Goal: Transaction & Acquisition: Download file/media

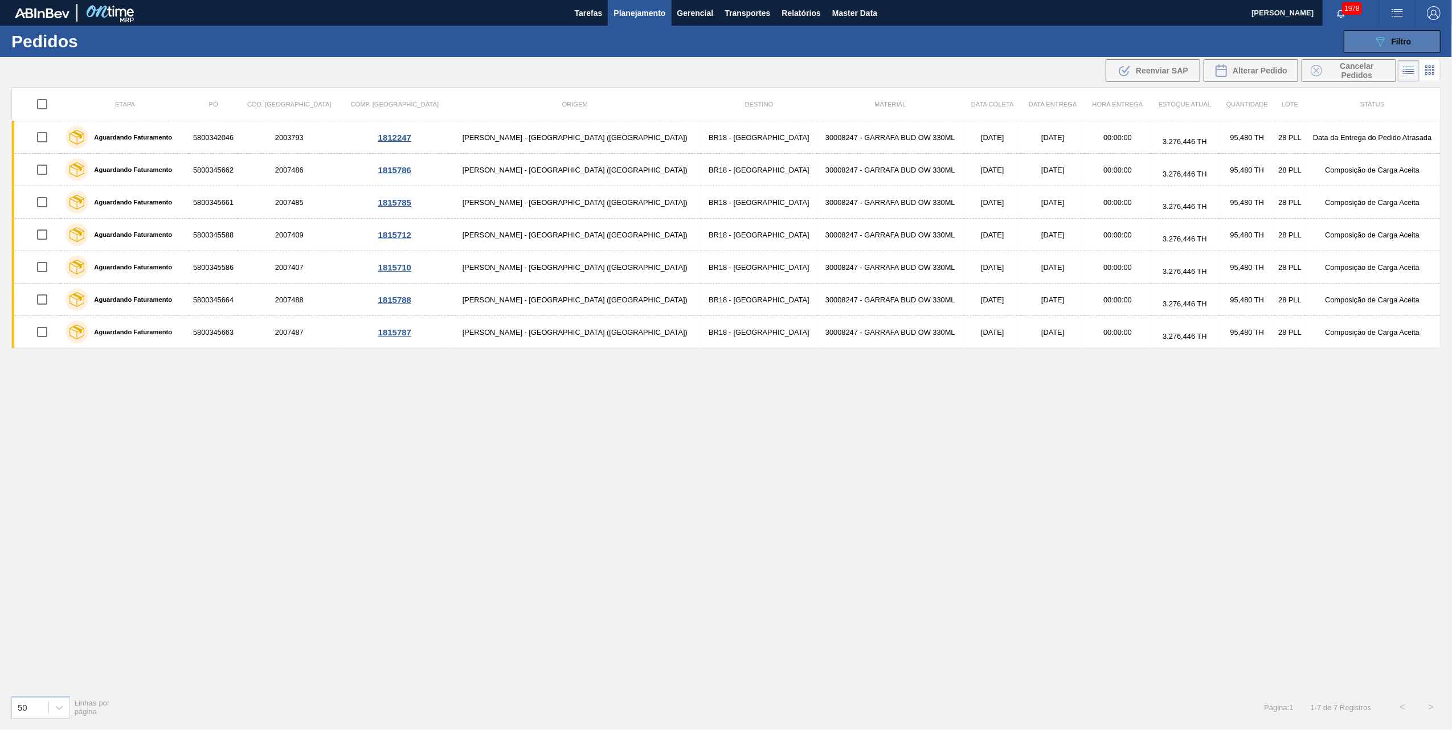
click at [1377, 49] on button "089F7B8B-B2A5-4AFE-B5C0-19BA573D28AC Filtro" at bounding box center [1392, 41] width 97 height 23
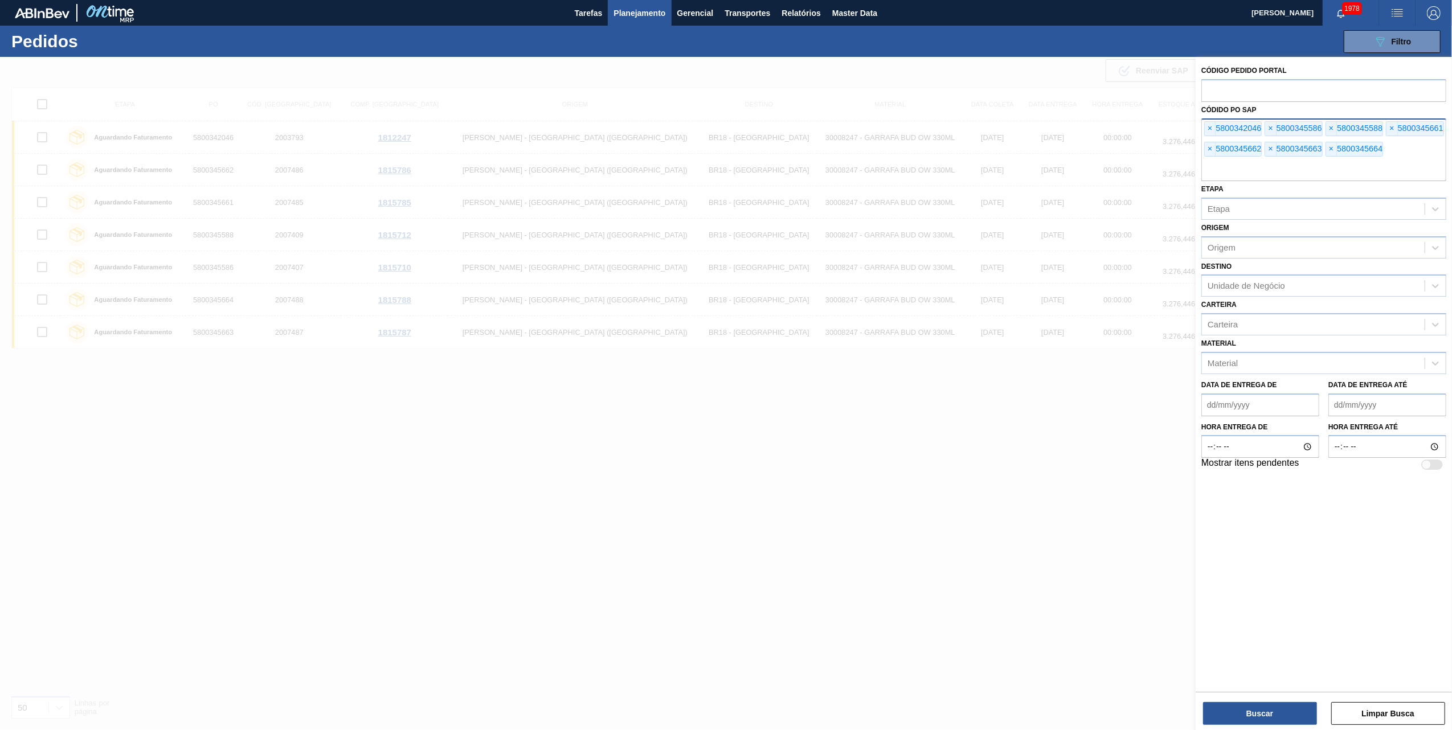
click at [1218, 124] on div "× 5800342046" at bounding box center [1233, 128] width 58 height 15
drag, startPoint x: 1218, startPoint y: 124, endPoint x: 1211, endPoint y: 124, distance: 6.3
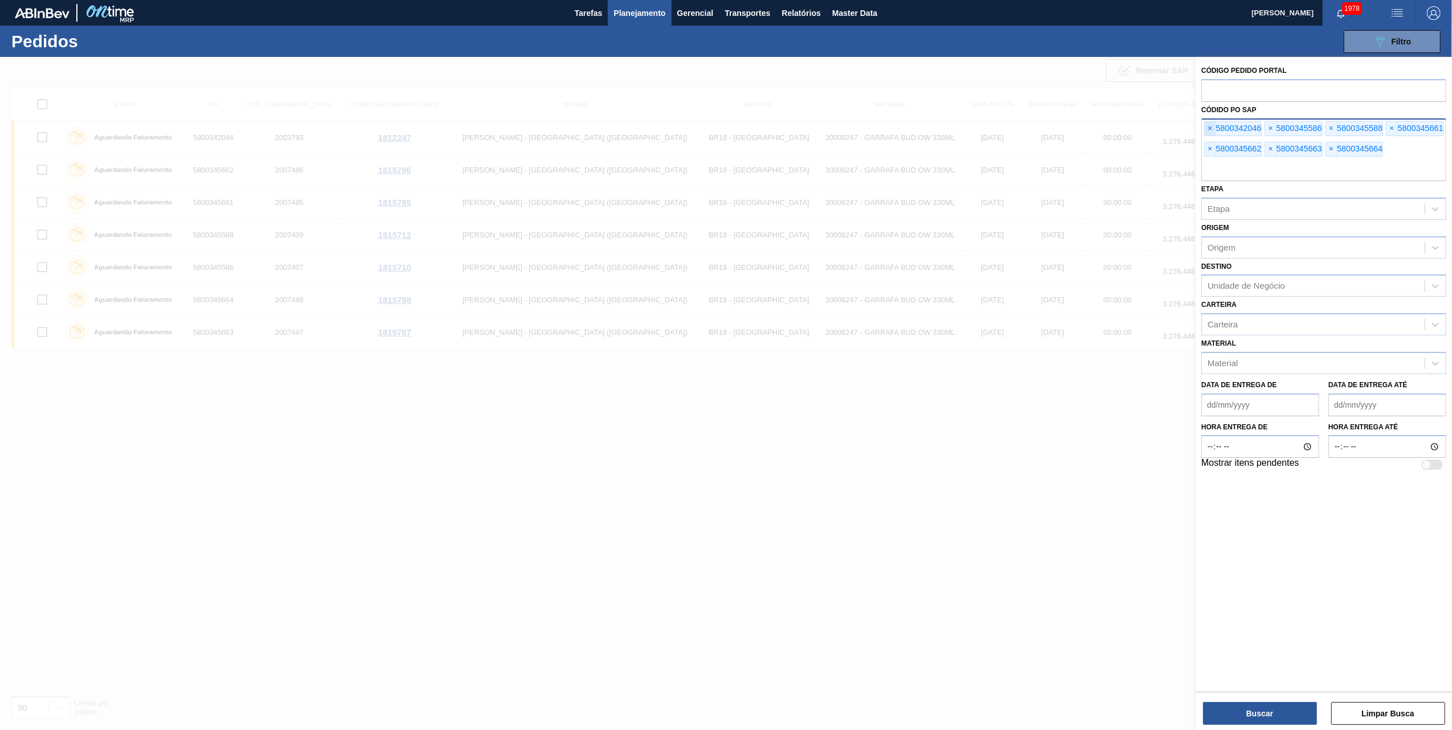
click at [1214, 124] on div "× 5800342046" at bounding box center [1233, 128] width 58 height 15
click at [1211, 124] on span "×" at bounding box center [1210, 129] width 11 height 14
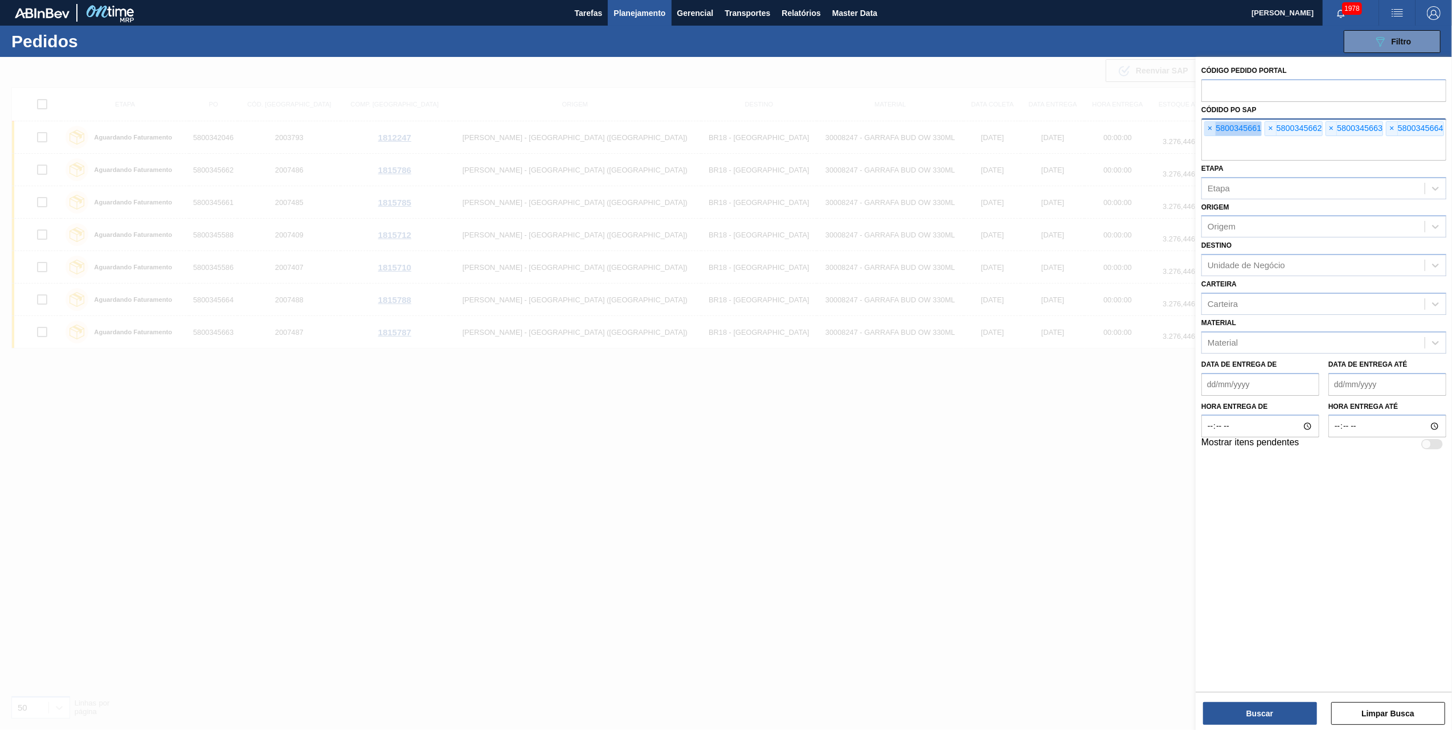
click at [1211, 124] on span "×" at bounding box center [1210, 129] width 11 height 14
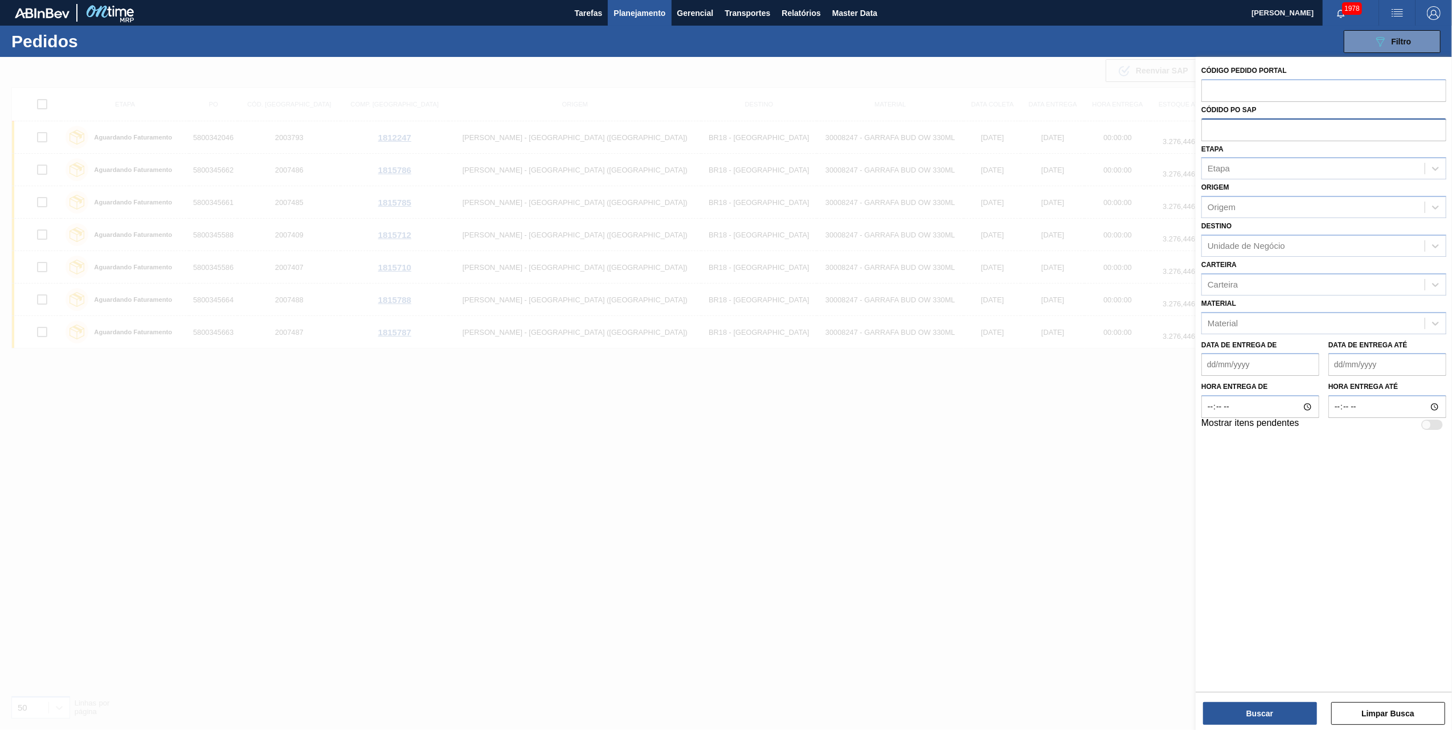
paste input "5800341273"
type input "5800341273"
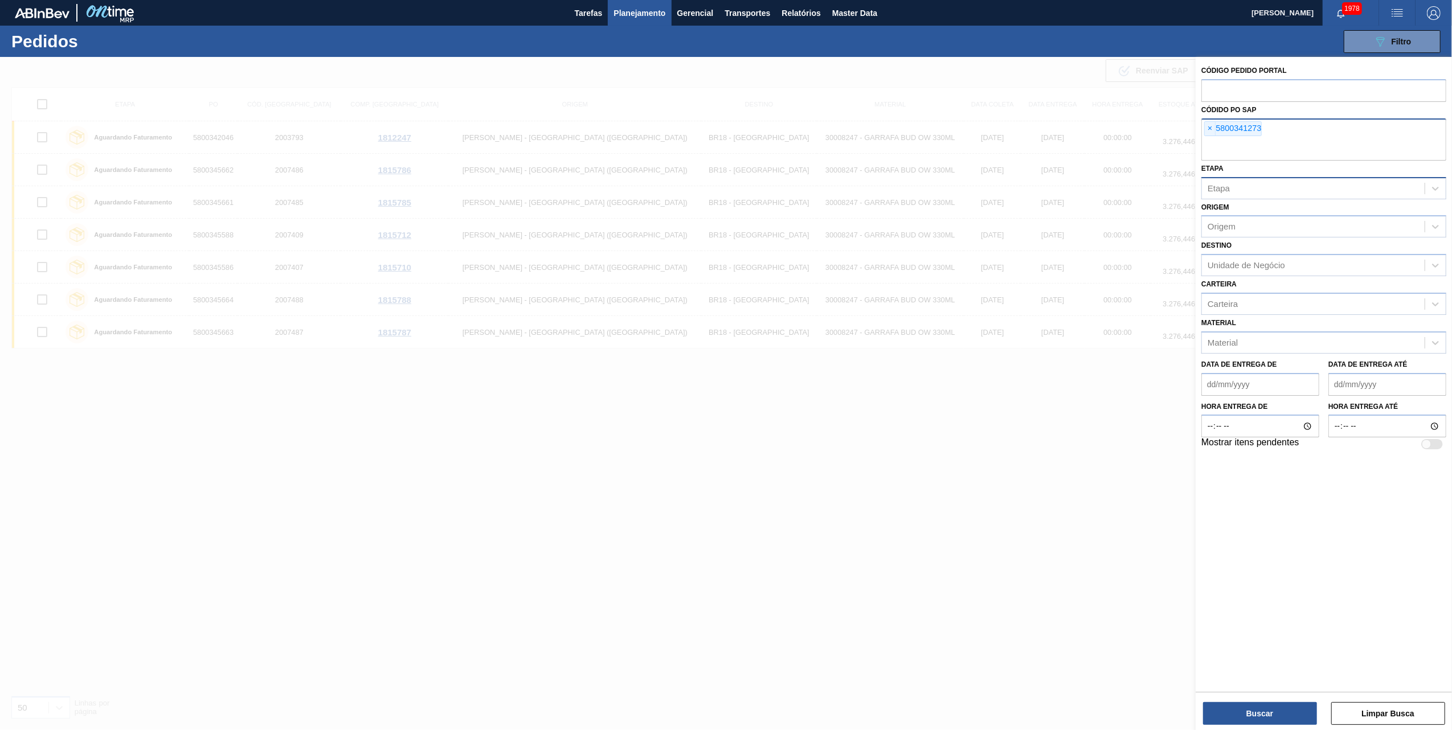
paste input "5800341274"
type input "5800341274"
click at [1344, 169] on div "Etapa Etapa" at bounding box center [1324, 180] width 245 height 39
click at [1321, 142] on input "text" at bounding box center [1324, 150] width 245 height 22
paste input "5800341283"
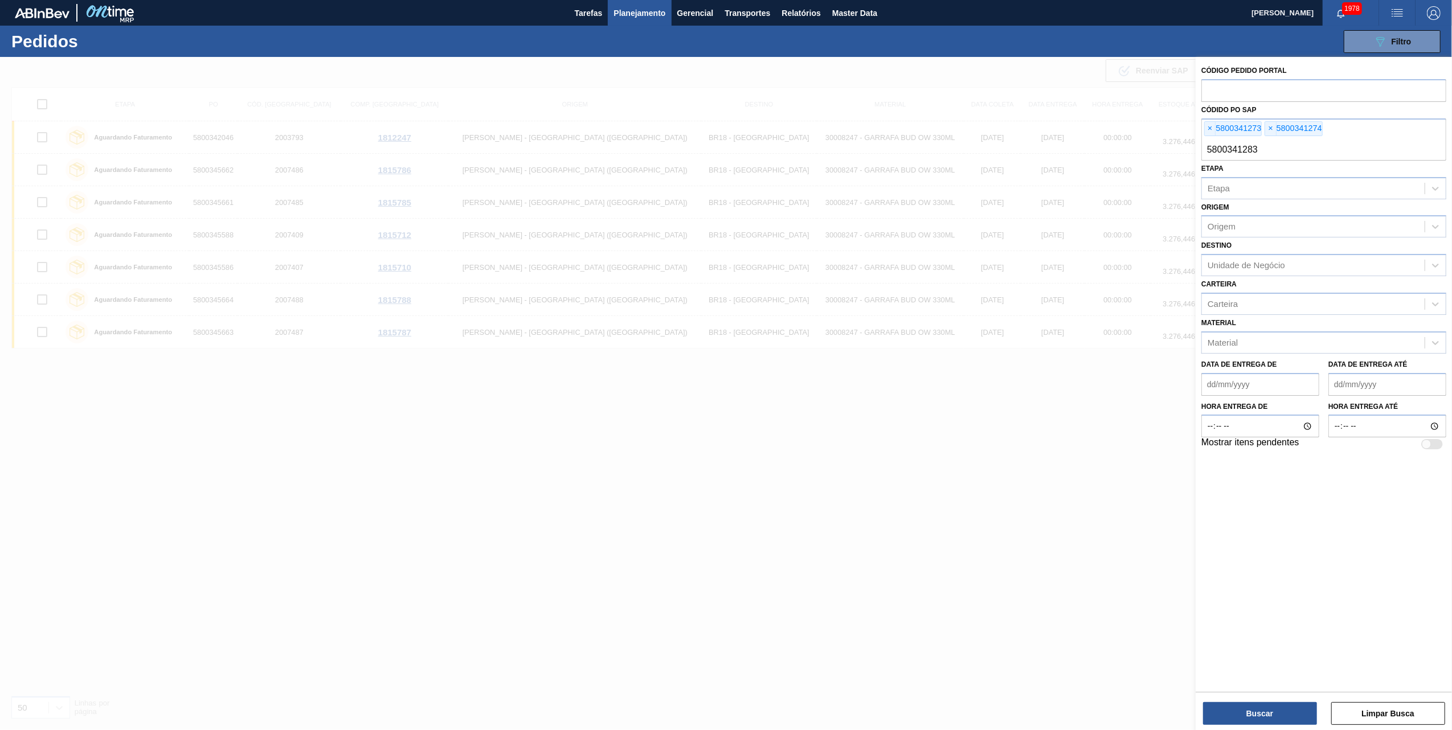
type input "5800341283"
click at [1290, 171] on div "Etapa Etapa" at bounding box center [1324, 180] width 245 height 39
click at [1224, 719] on button "Buscar" at bounding box center [1260, 714] width 114 height 23
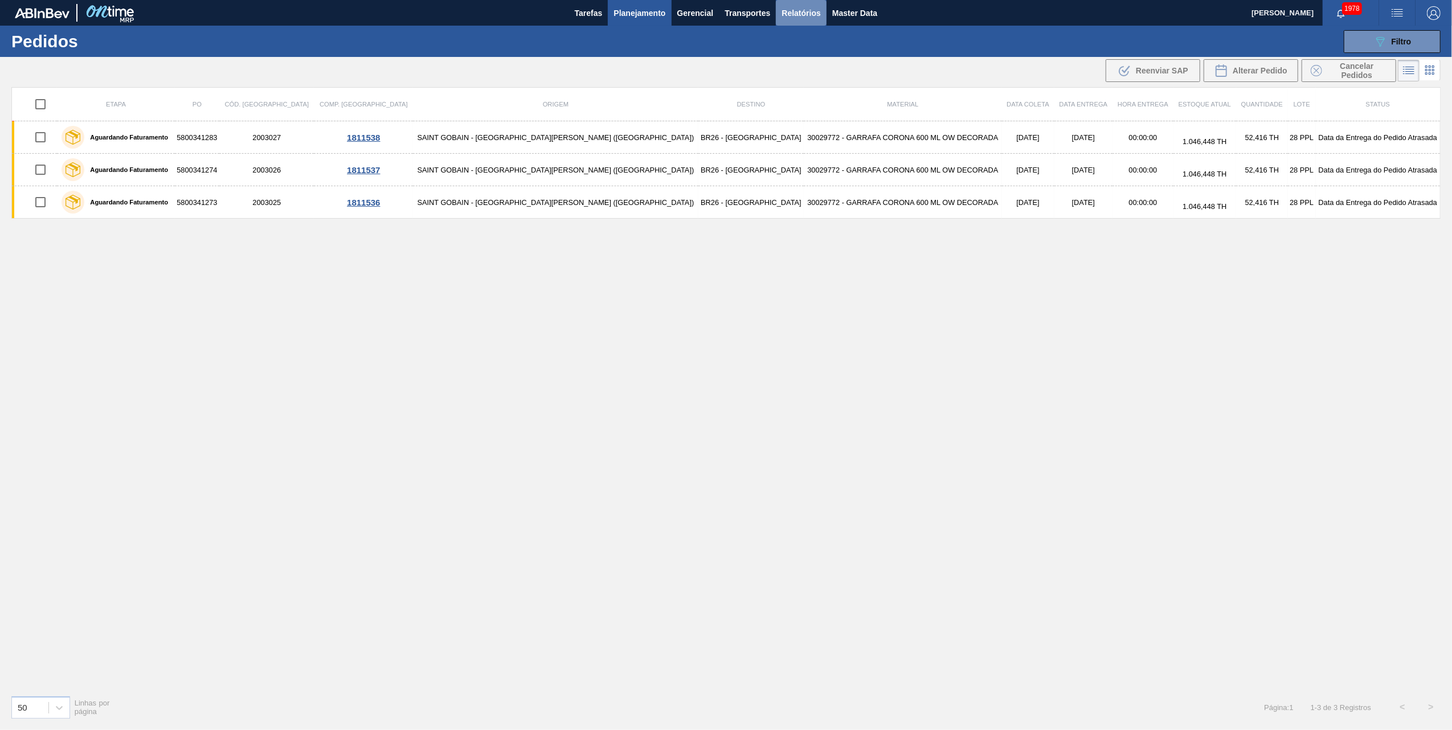
click at [792, 14] on span "Relatórios" at bounding box center [801, 13] width 39 height 14
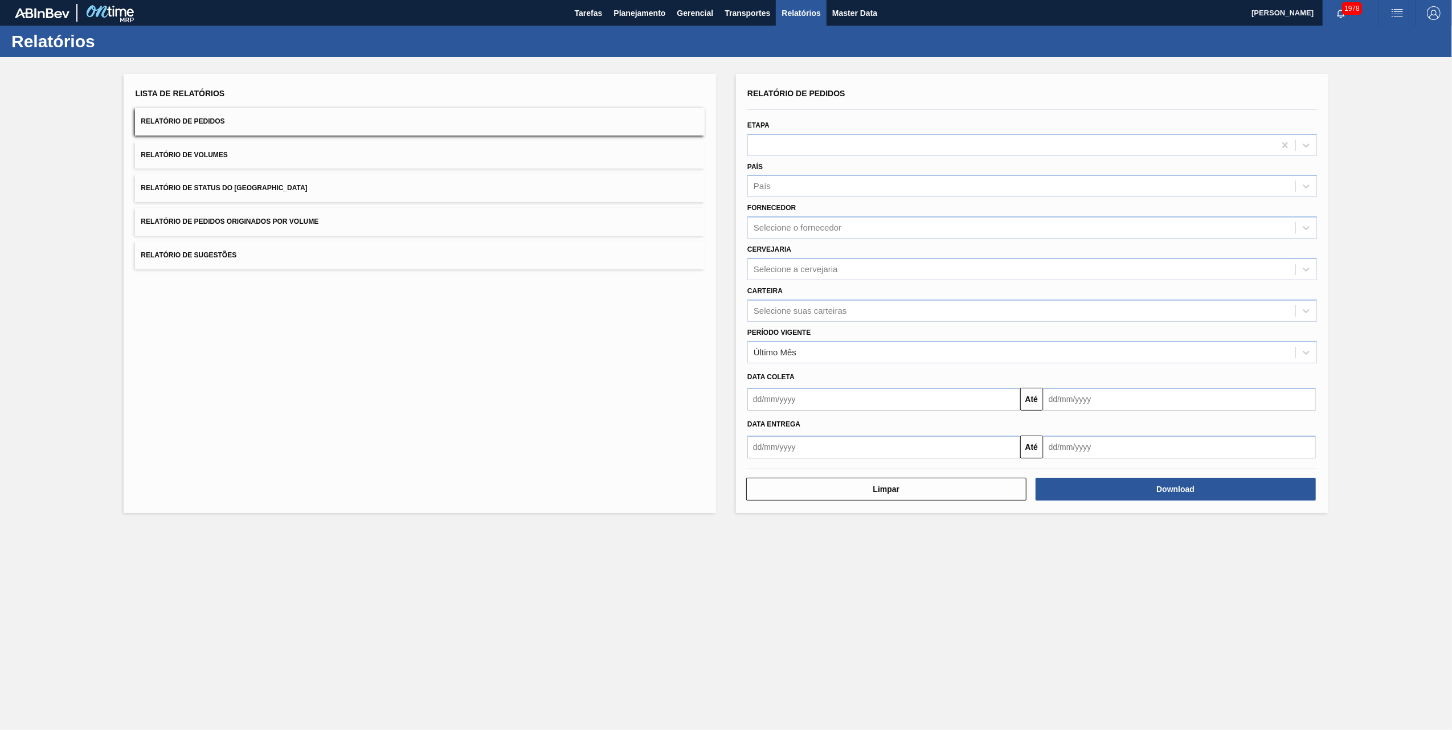
drag, startPoint x: 276, startPoint y: 210, endPoint x: 286, endPoint y: 213, distance: 10.6
click at [275, 210] on button "Relatório de Pedidos Originados por Volume" at bounding box center [420, 222] width 570 height 28
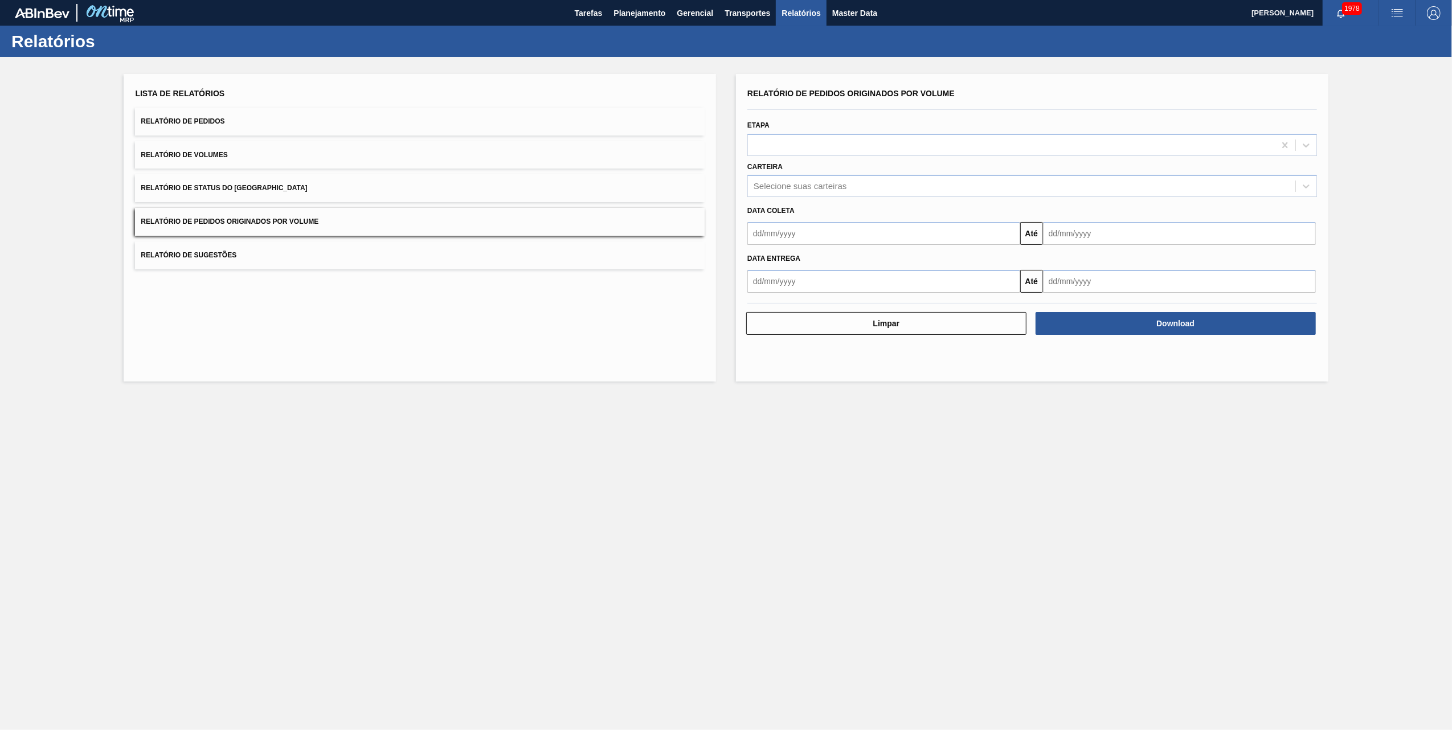
click at [811, 215] on div "Data coleta" at bounding box center [1032, 211] width 579 height 17
click at [800, 232] on input "text" at bounding box center [884, 233] width 273 height 23
click at [850, 299] on div "1" at bounding box center [853, 297] width 15 height 15
type input "[DATE]"
click at [1145, 238] on input "text" at bounding box center [1179, 233] width 273 height 23
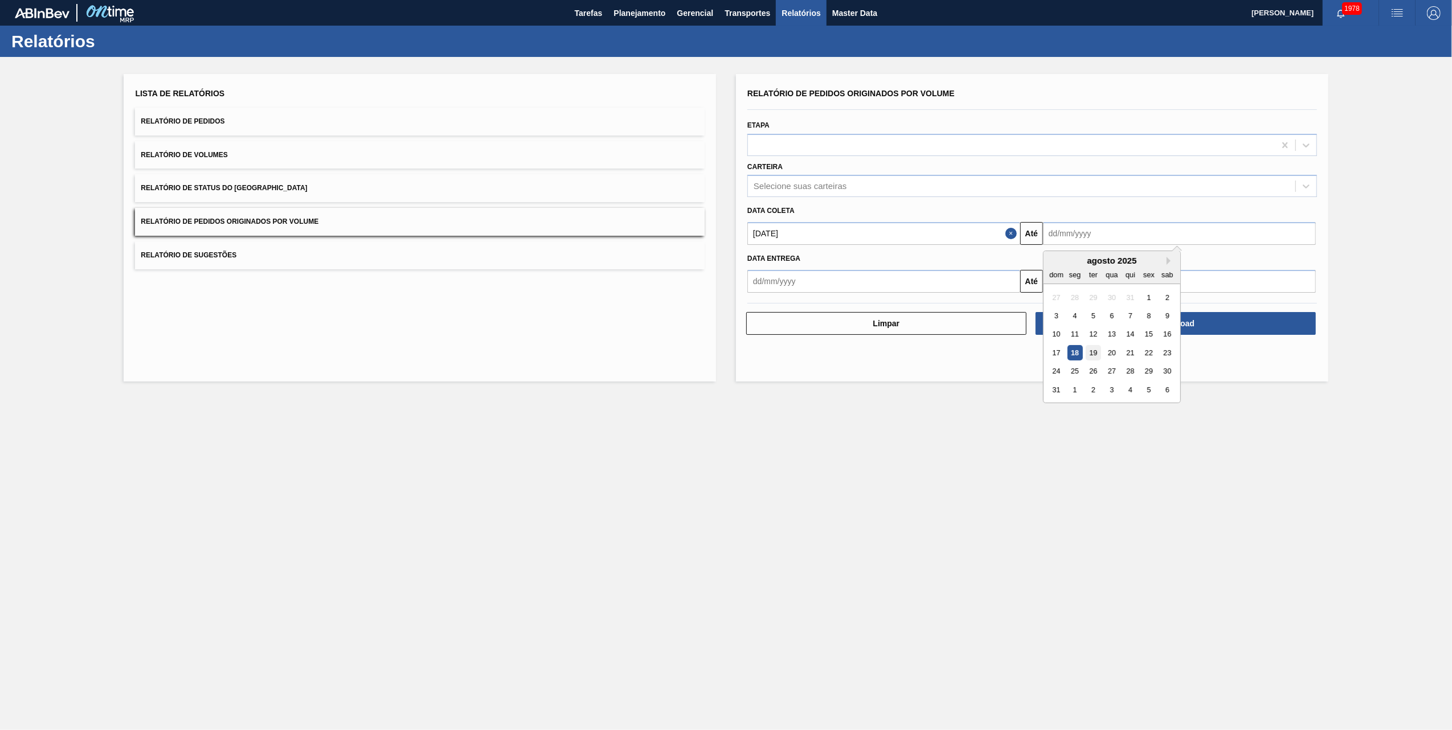
click at [1087, 354] on div "19" at bounding box center [1093, 352] width 15 height 15
type input "[DATE]"
click at [783, 204] on div "Data coleta" at bounding box center [1032, 211] width 579 height 17
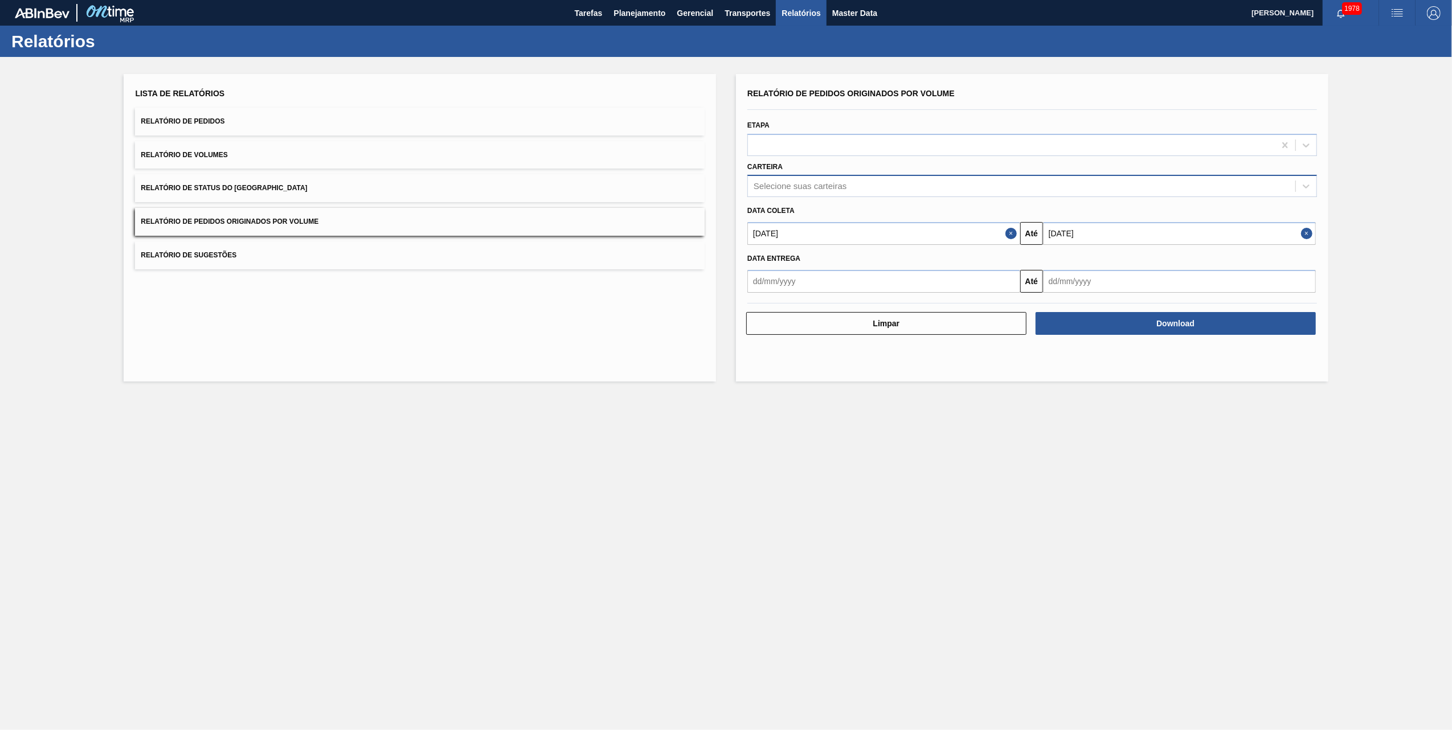
click at [793, 188] on div "Selecione suas carteiras" at bounding box center [800, 187] width 93 height 10
type input "vidro"
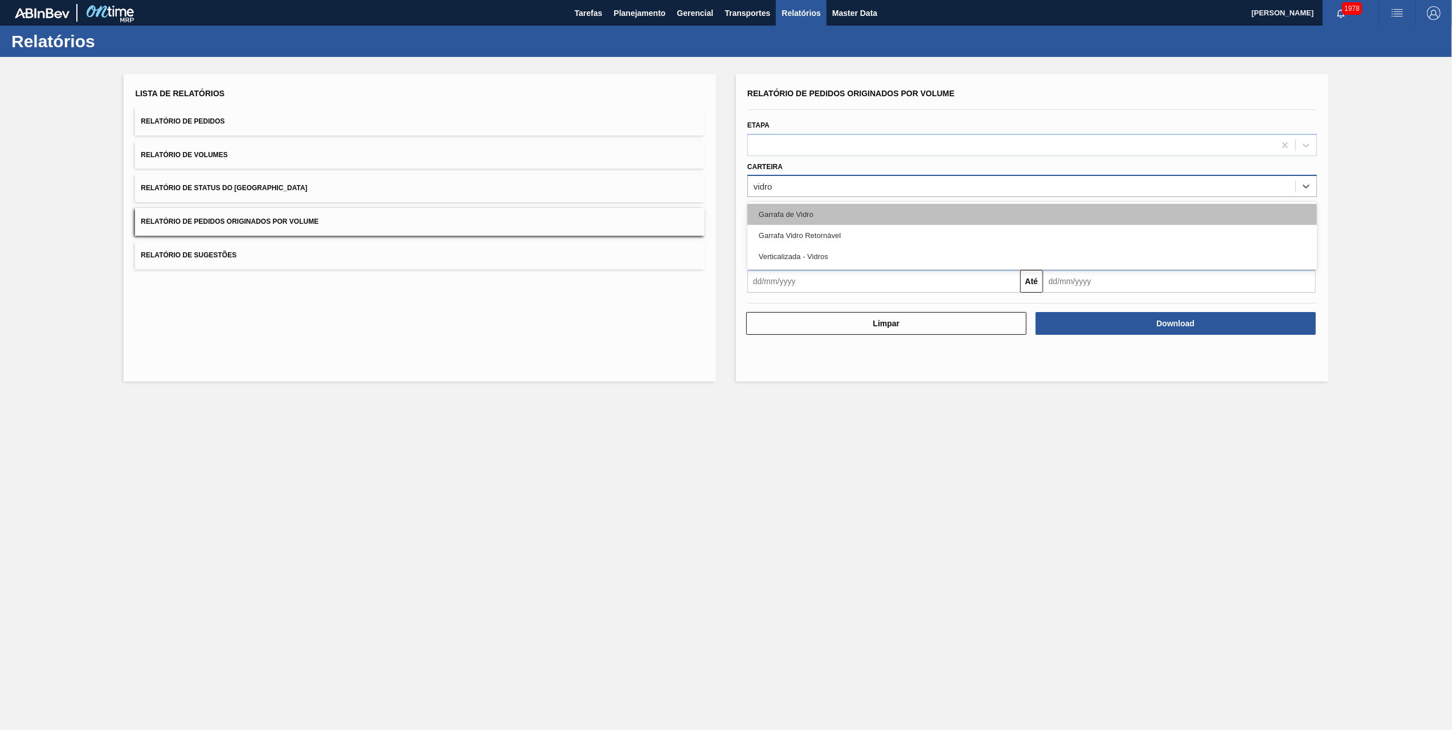
click at [786, 213] on div "Garrafa de Vidro" at bounding box center [1033, 214] width 570 height 21
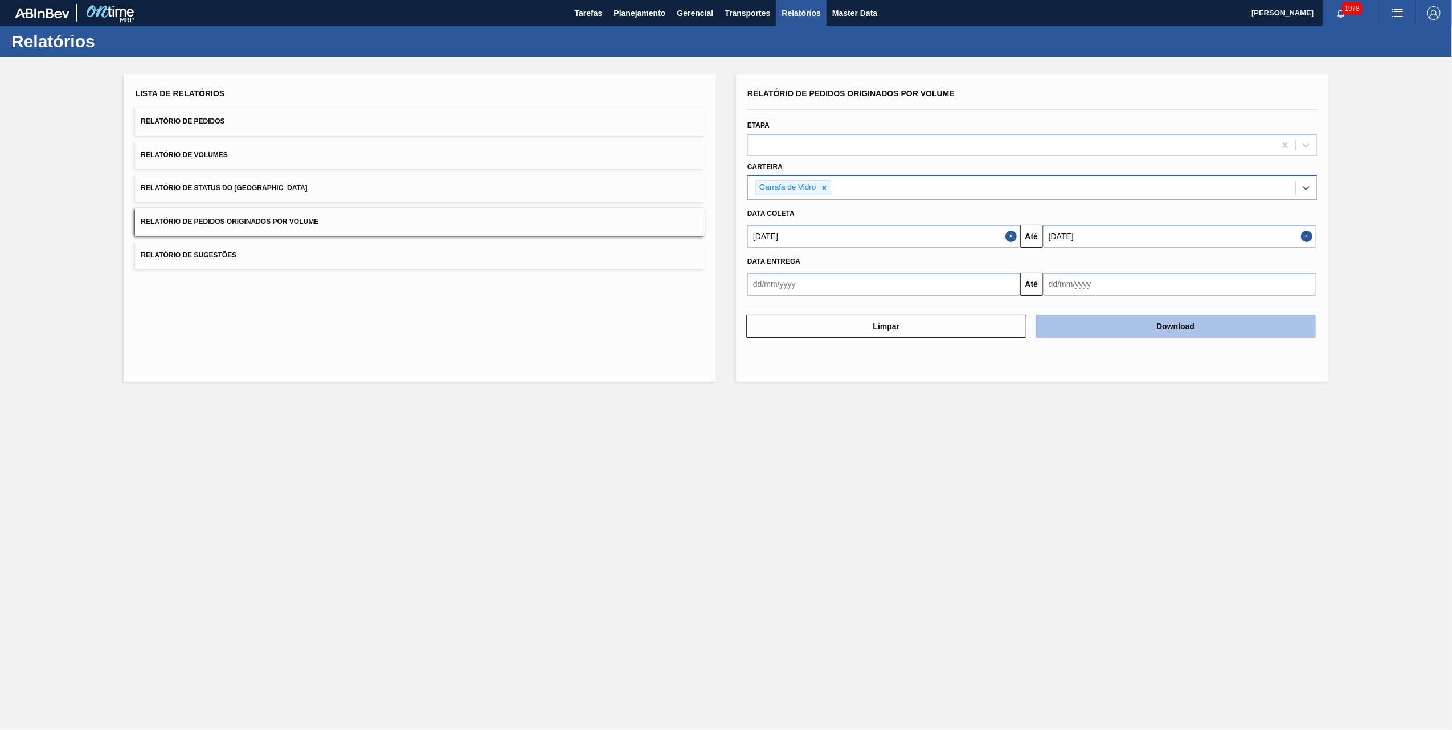
click at [1134, 324] on button "Download" at bounding box center [1176, 326] width 280 height 23
click at [666, 492] on main "Tarefas Planejamento Gerencial Transportes Relatórios Master Data [PERSON_NAME]…" at bounding box center [726, 365] width 1452 height 730
